Goal: Find specific page/section: Find specific page/section

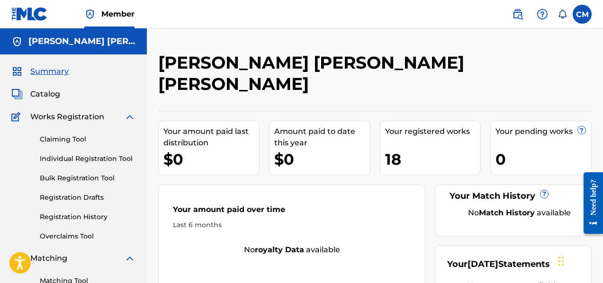
click at [424, 149] on div "18" at bounding box center [433, 159] width 96 height 21
click at [52, 89] on span "Catalog" at bounding box center [45, 94] width 30 height 11
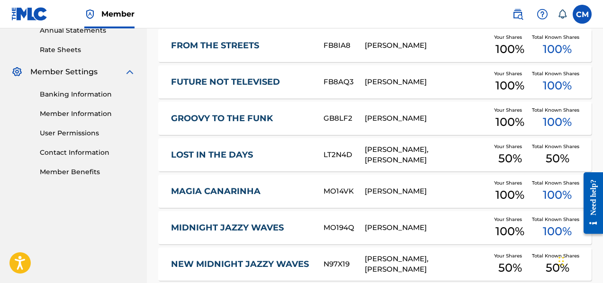
scroll to position [358, 0]
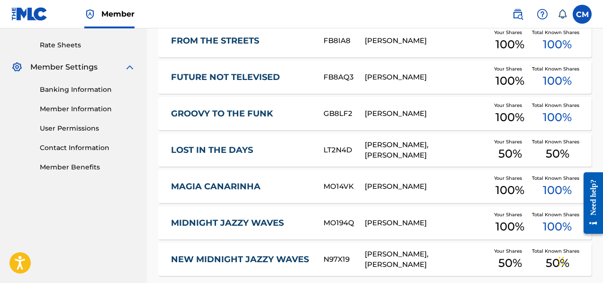
click at [89, 166] on link "Member Benefits" at bounding box center [88, 167] width 96 height 10
click at [401, 114] on div "[PERSON_NAME]" at bounding box center [427, 113] width 124 height 11
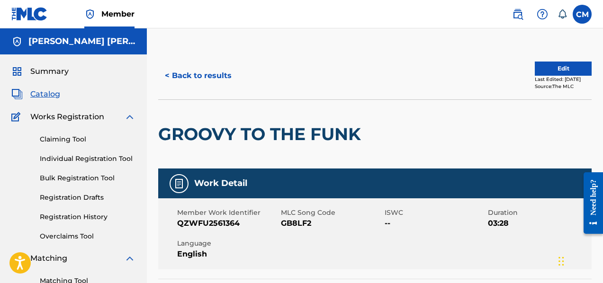
drag, startPoint x: 602, startPoint y: 80, endPoint x: 599, endPoint y: 121, distance: 41.3
click at [57, 72] on span "Summary" at bounding box center [49, 71] width 38 height 11
